Goal: Task Accomplishment & Management: Use online tool/utility

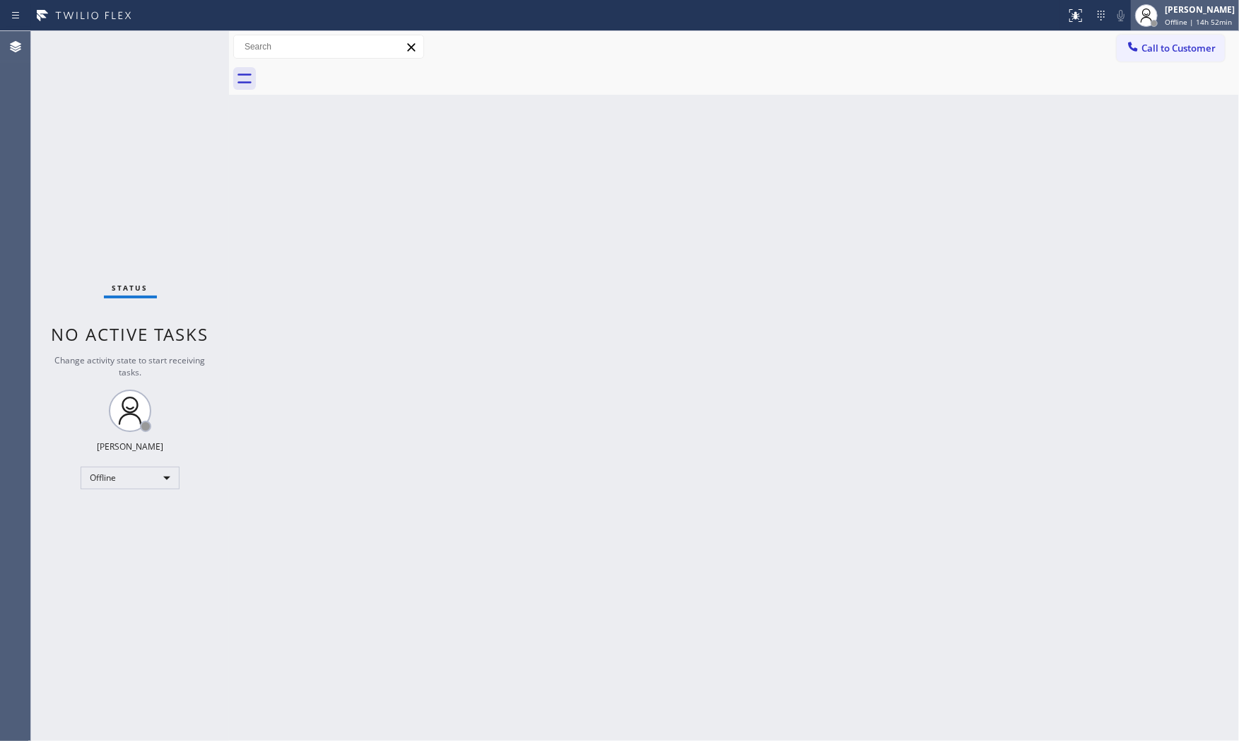
click at [1188, 19] on span "Offline | 14h 52min" at bounding box center [1198, 22] width 67 height 10
click at [1150, 69] on button "Available" at bounding box center [1168, 75] width 141 height 18
click at [168, 39] on div "Status No active tasks You are ready to start receiving tasks. [PERSON_NAME] Av…" at bounding box center [130, 386] width 198 height 710
